Goal: Information Seeking & Learning: Understand process/instructions

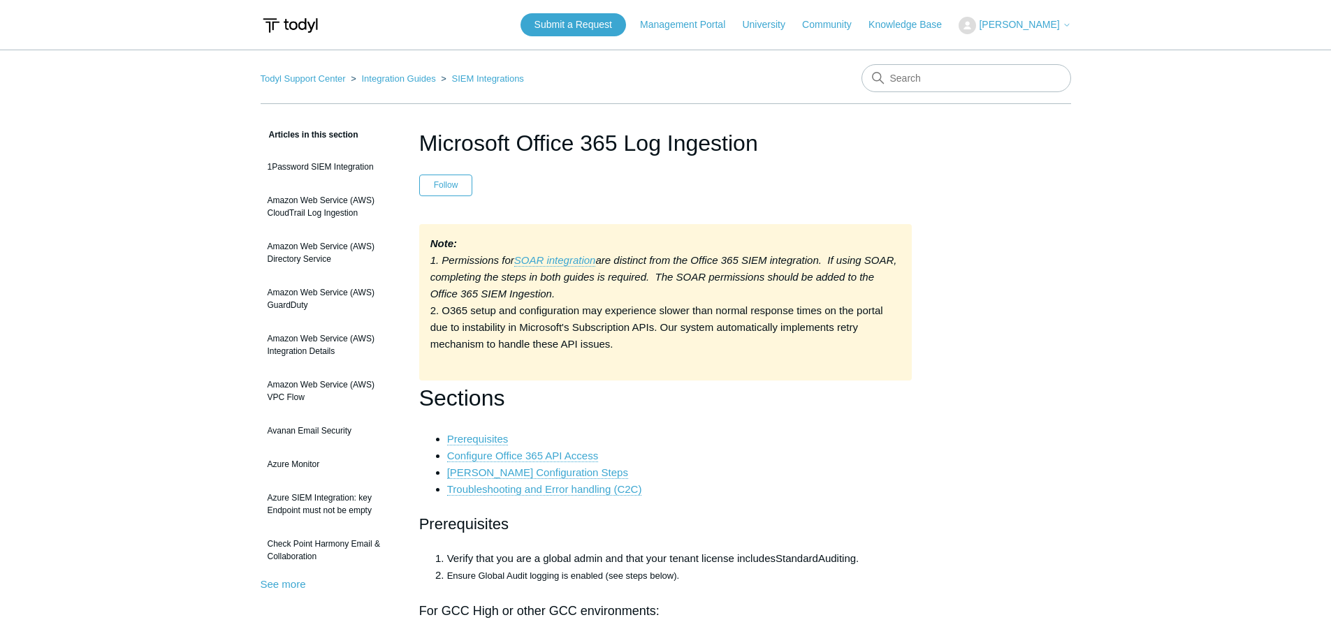
scroll to position [5239, 0]
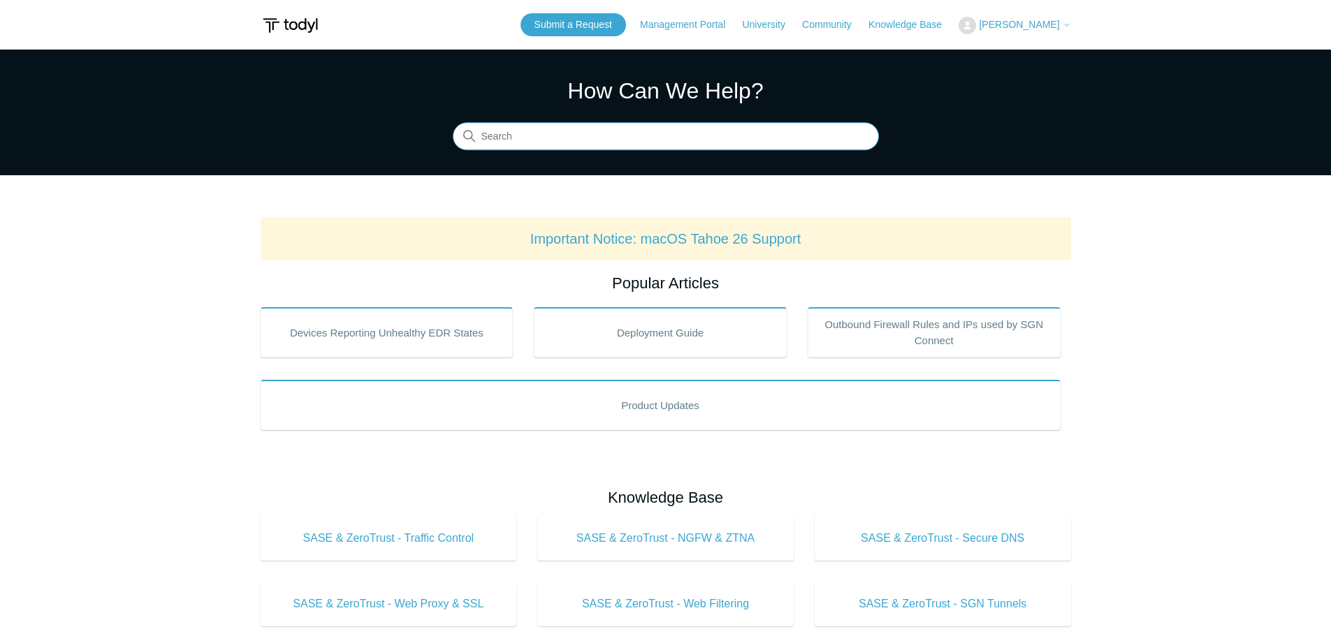
click at [654, 140] on input "Search" at bounding box center [666, 137] width 426 height 28
type input "workspace"
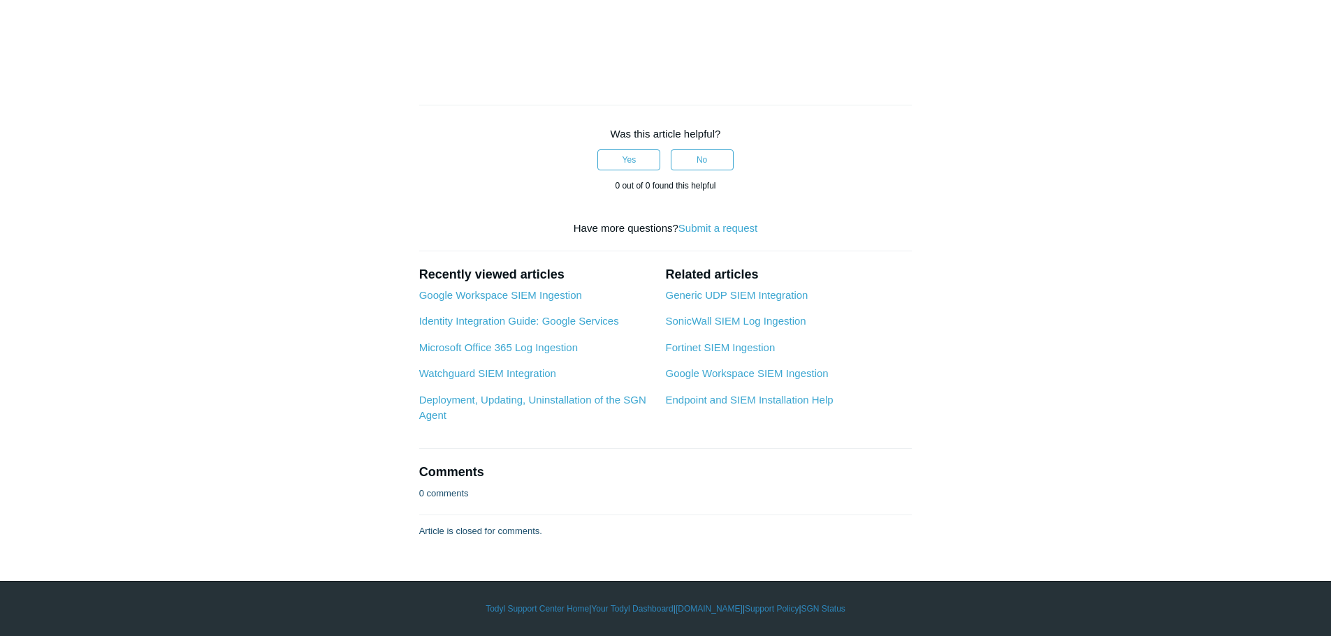
scroll to position [4224, 0]
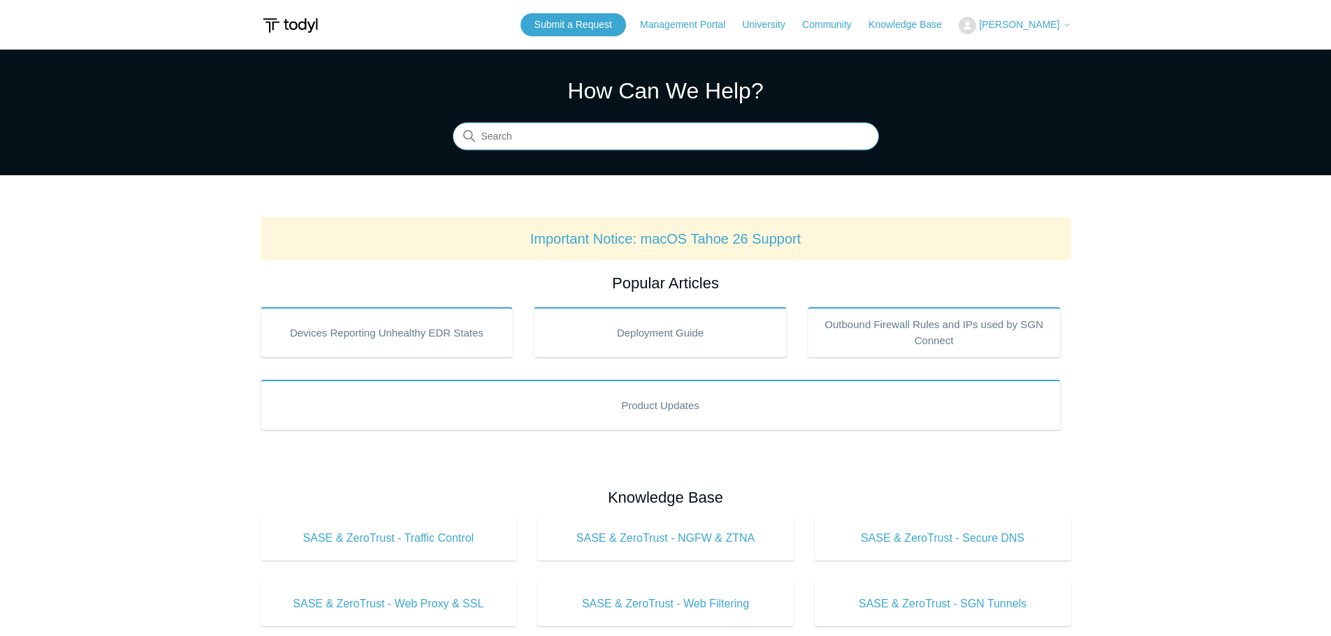
click at [694, 145] on input "Search" at bounding box center [666, 137] width 426 height 28
type input "m"
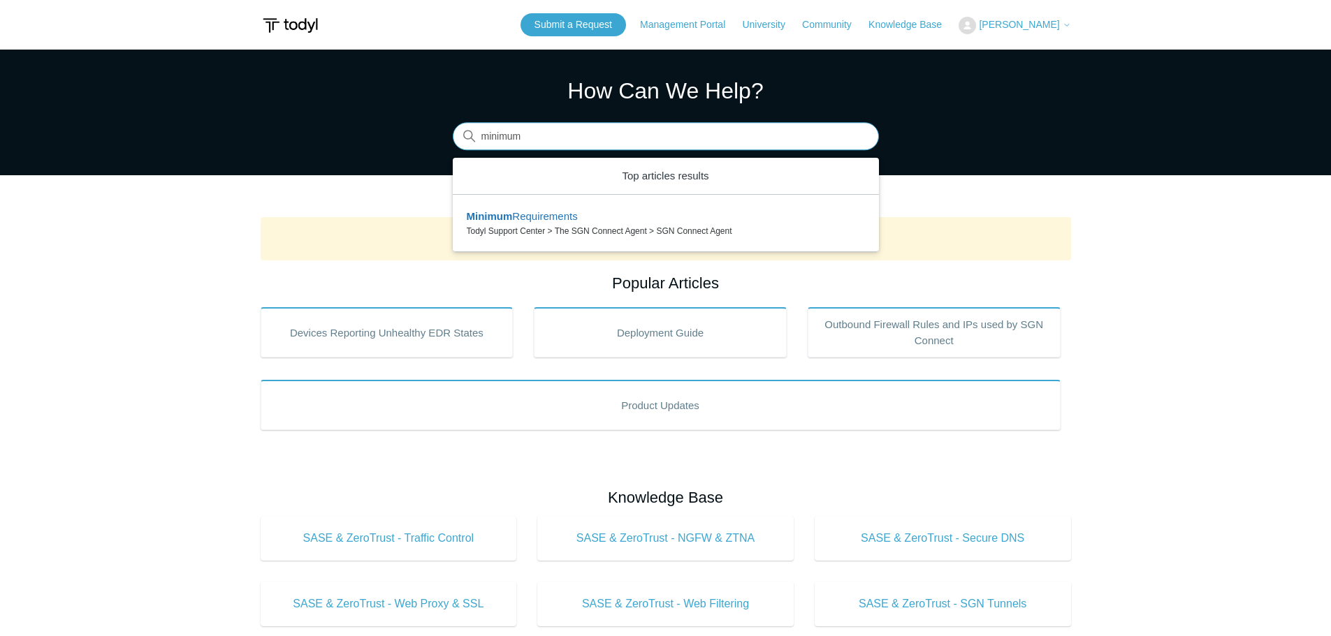
type input "minimum"
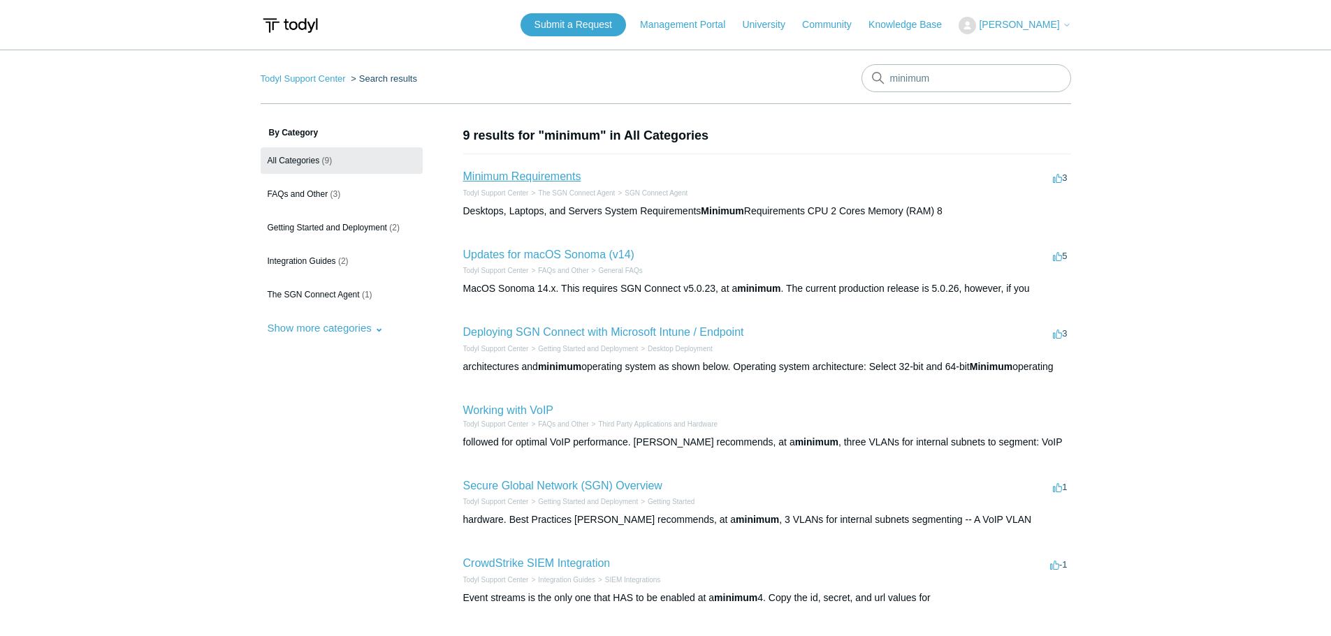
click at [495, 180] on link "Minimum Requirements" at bounding box center [522, 176] width 118 height 12
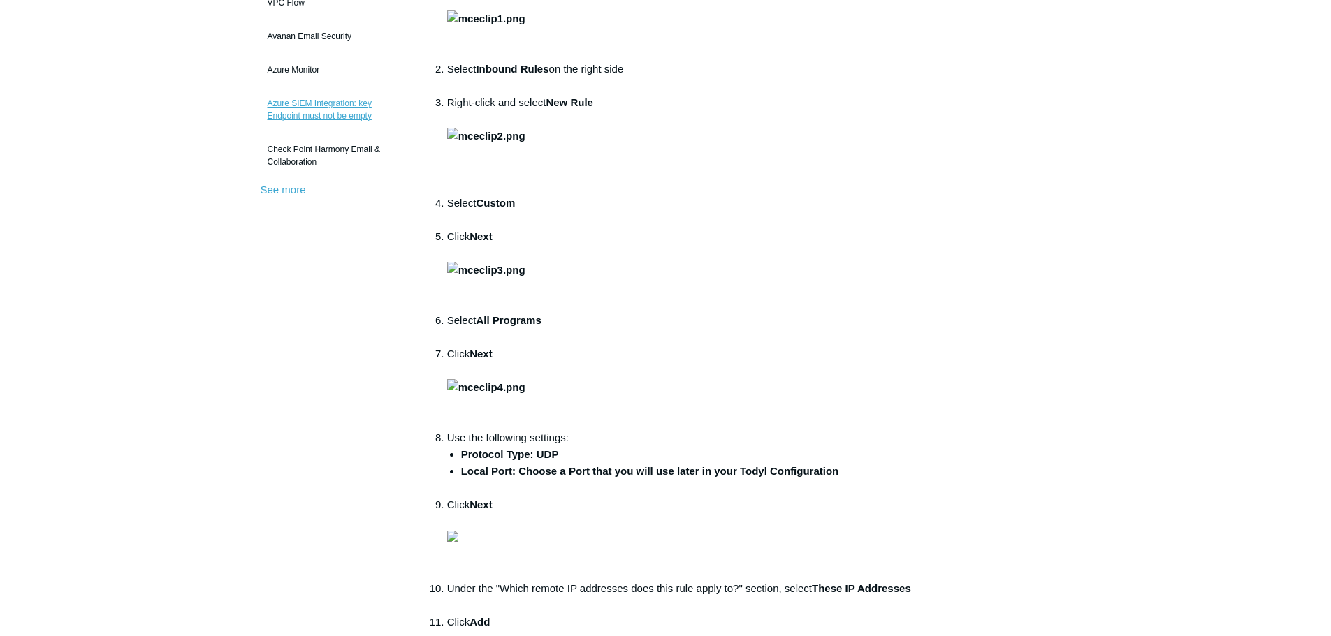
scroll to position [419, 0]
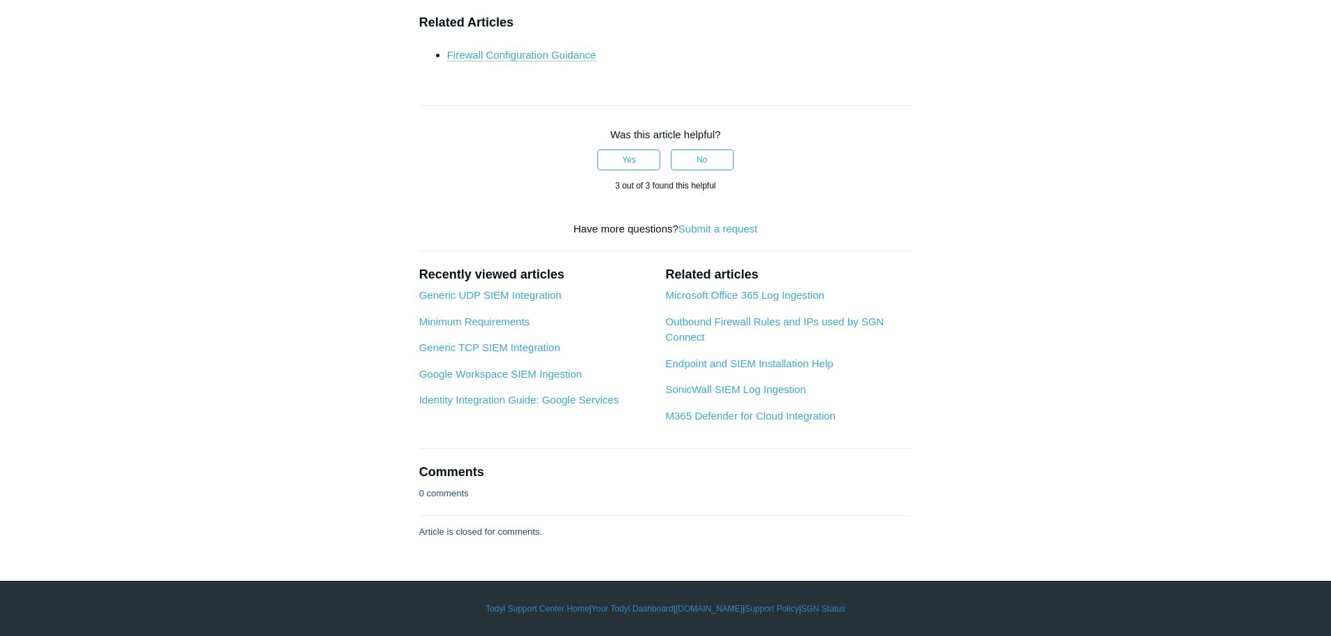
scroll to position [6426, 0]
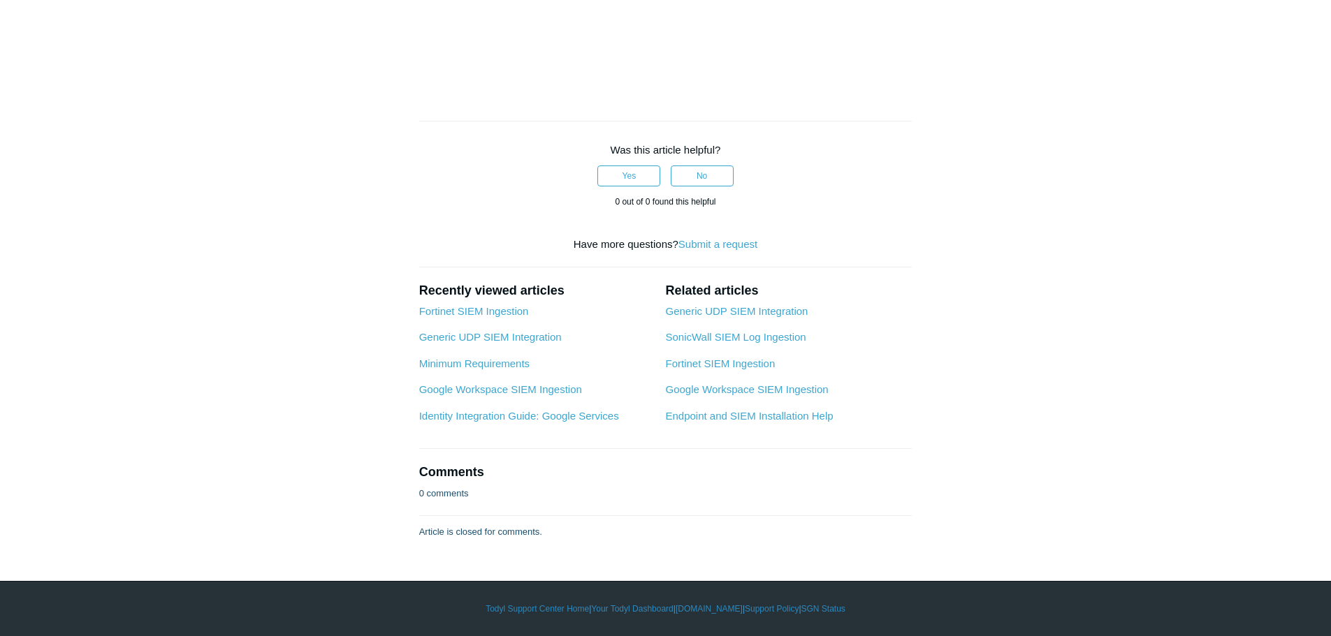
scroll to position [1816, 0]
